Goal: Connect with others: Establish contact or relationships with other users

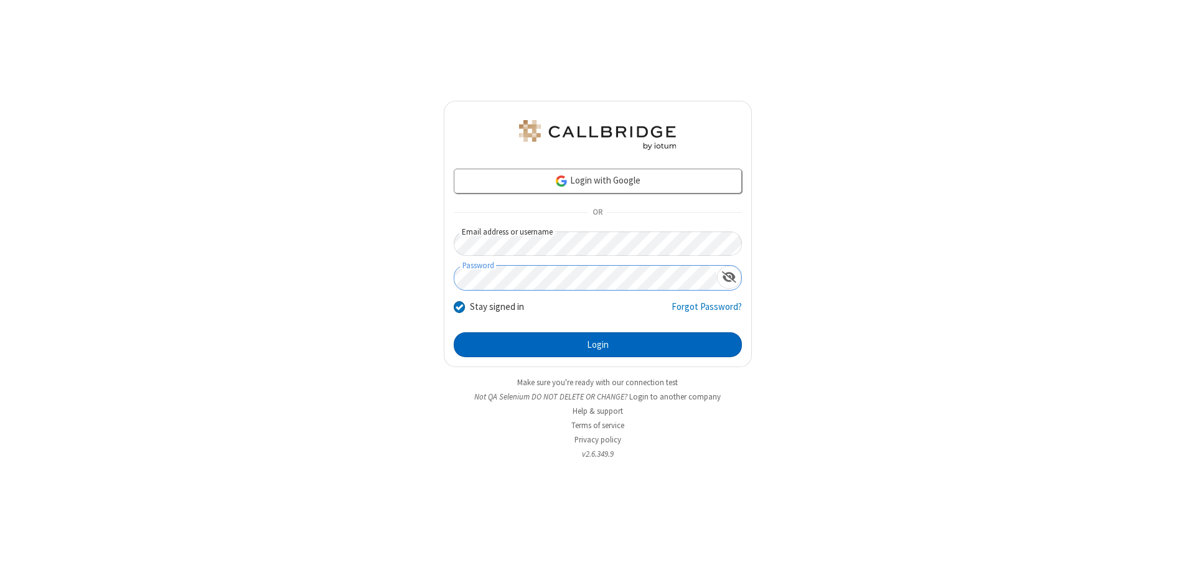
click at [597, 345] on button "Login" at bounding box center [598, 344] width 288 height 25
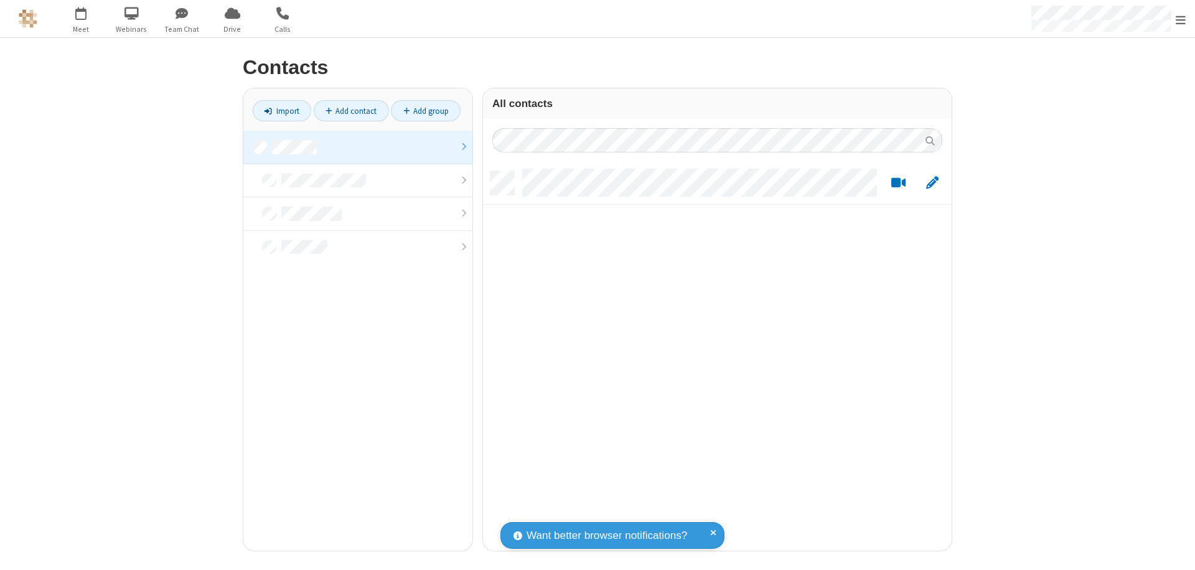
scroll to position [380, 459]
click at [358, 147] on link at bounding box center [357, 148] width 229 height 34
click at [351, 111] on link "Add contact" at bounding box center [351, 110] width 75 height 21
